Goal: Task Accomplishment & Management: Use online tool/utility

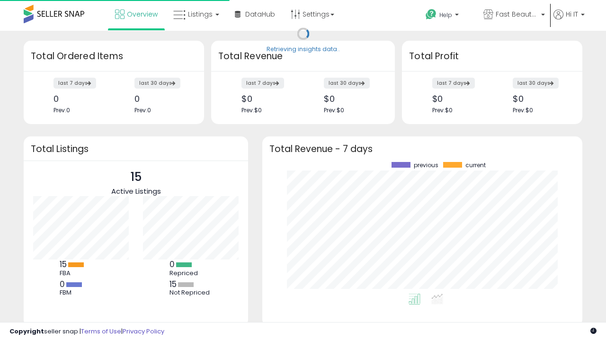
scroll to position [132, 301]
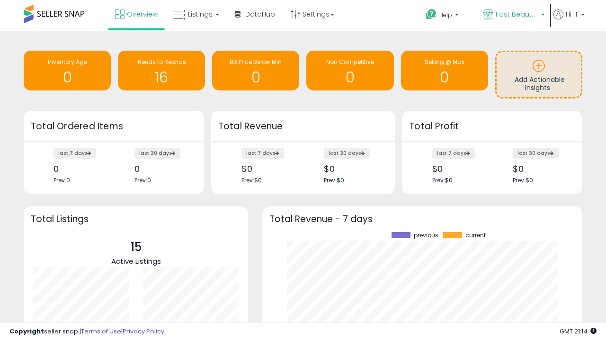
click at [513, 15] on span "Fast Beauty ([GEOGRAPHIC_DATA])" at bounding box center [517, 13] width 43 height 9
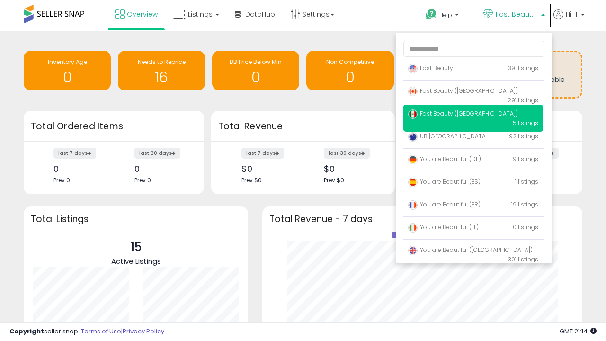
click at [473, 251] on span "You are Beautiful ([GEOGRAPHIC_DATA])" at bounding box center [470, 250] width 125 height 8
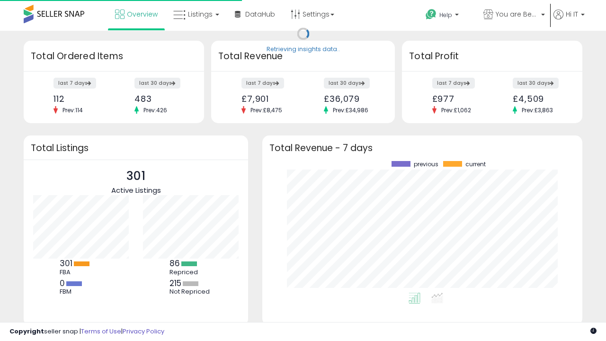
scroll to position [132, 301]
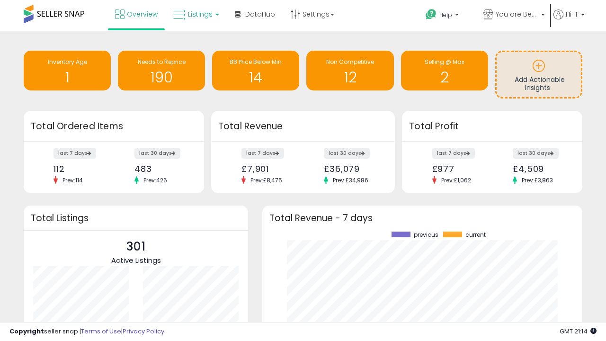
click at [195, 14] on span "Listings" at bounding box center [200, 13] width 25 height 9
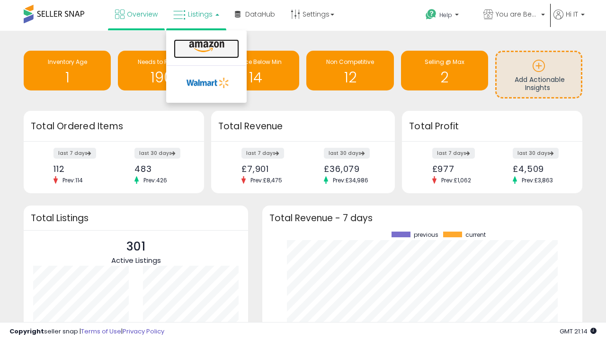
click at [205, 47] on icon at bounding box center [206, 47] width 41 height 12
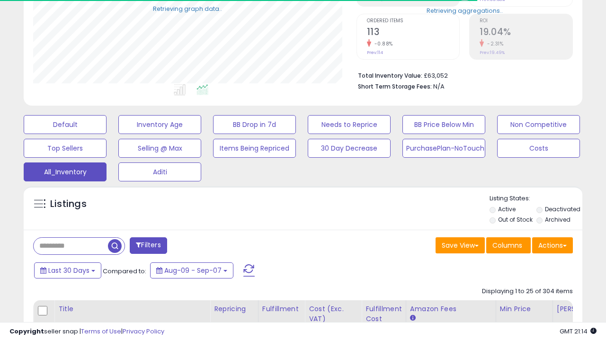
scroll to position [121, 0]
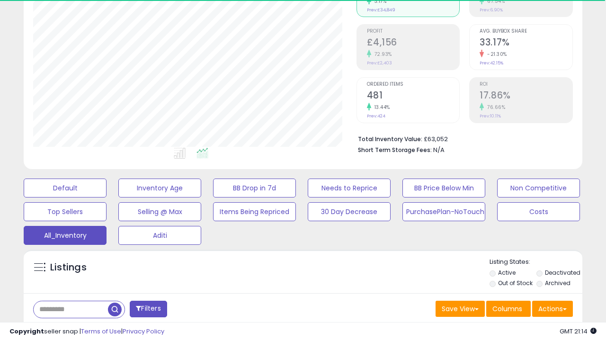
click at [67, 329] on span "Last 30 Days" at bounding box center [68, 333] width 41 height 9
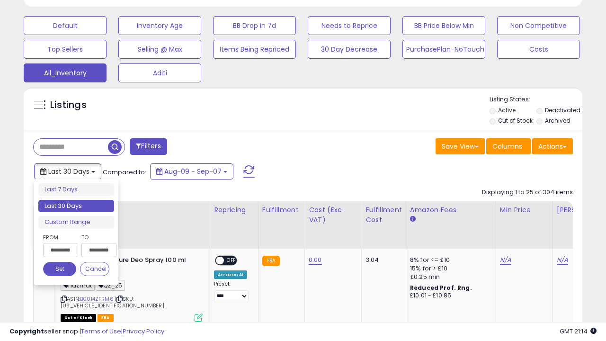
scroll to position [194, 323]
click at [76, 206] on li "Last 30 Days" at bounding box center [76, 206] width 76 height 13
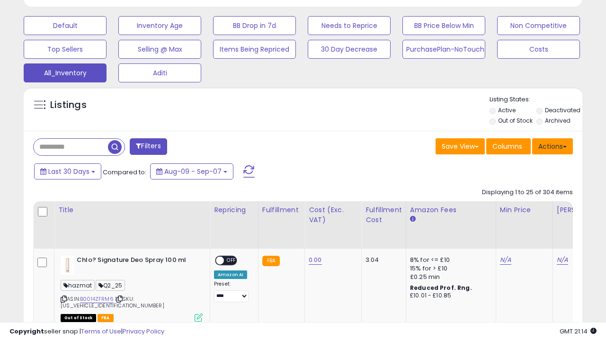
click at [553, 145] on button "Actions" at bounding box center [552, 146] width 41 height 16
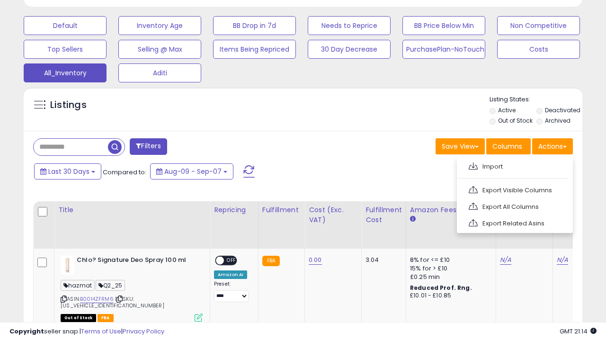
click at [514, 205] on link "Export All Columns" at bounding box center [514, 206] width 104 height 15
